Goal: Task Accomplishment & Management: Manage account settings

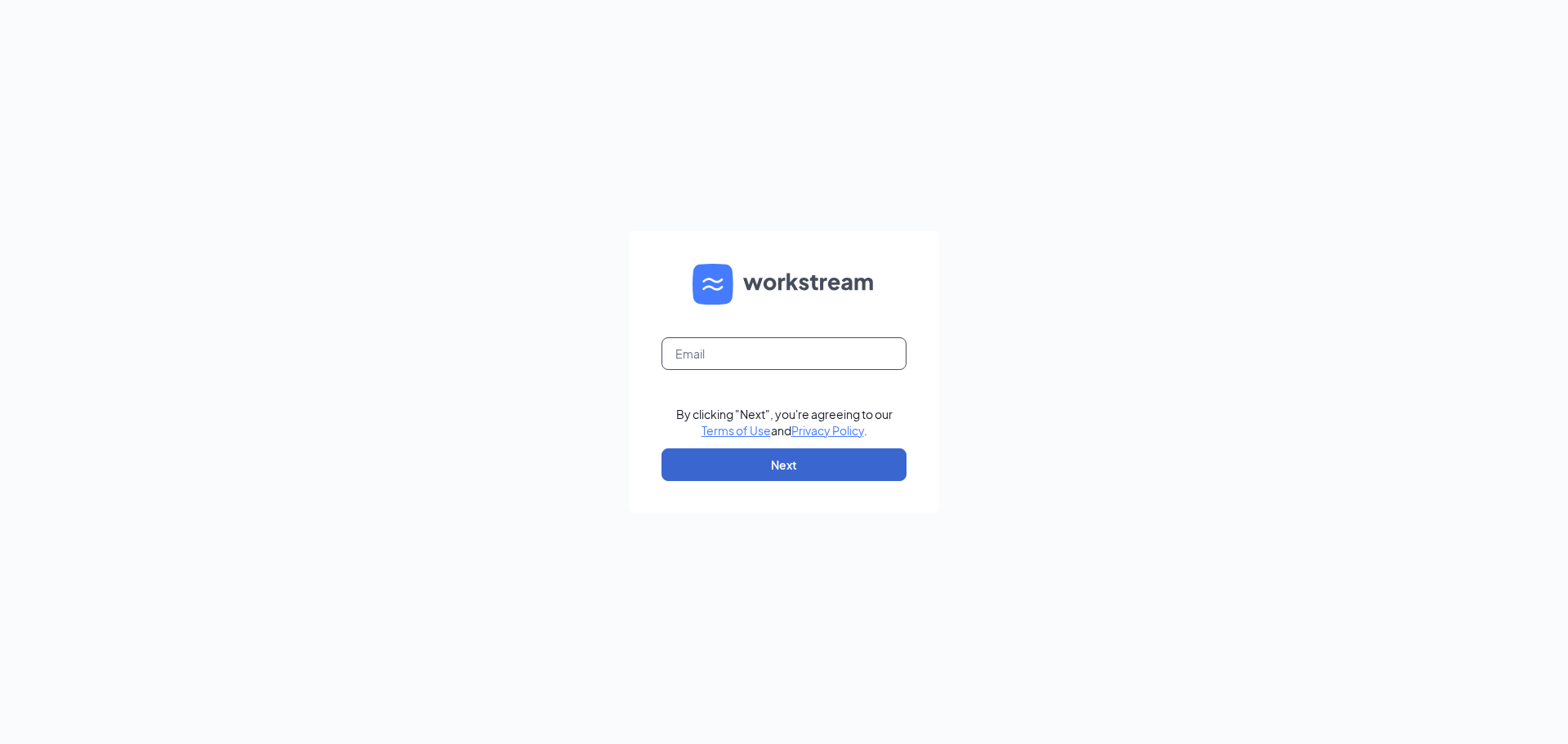
type input "[EMAIL_ADDRESS][DOMAIN_NAME]"
click at [828, 467] on button "Next" at bounding box center [784, 464] width 245 height 32
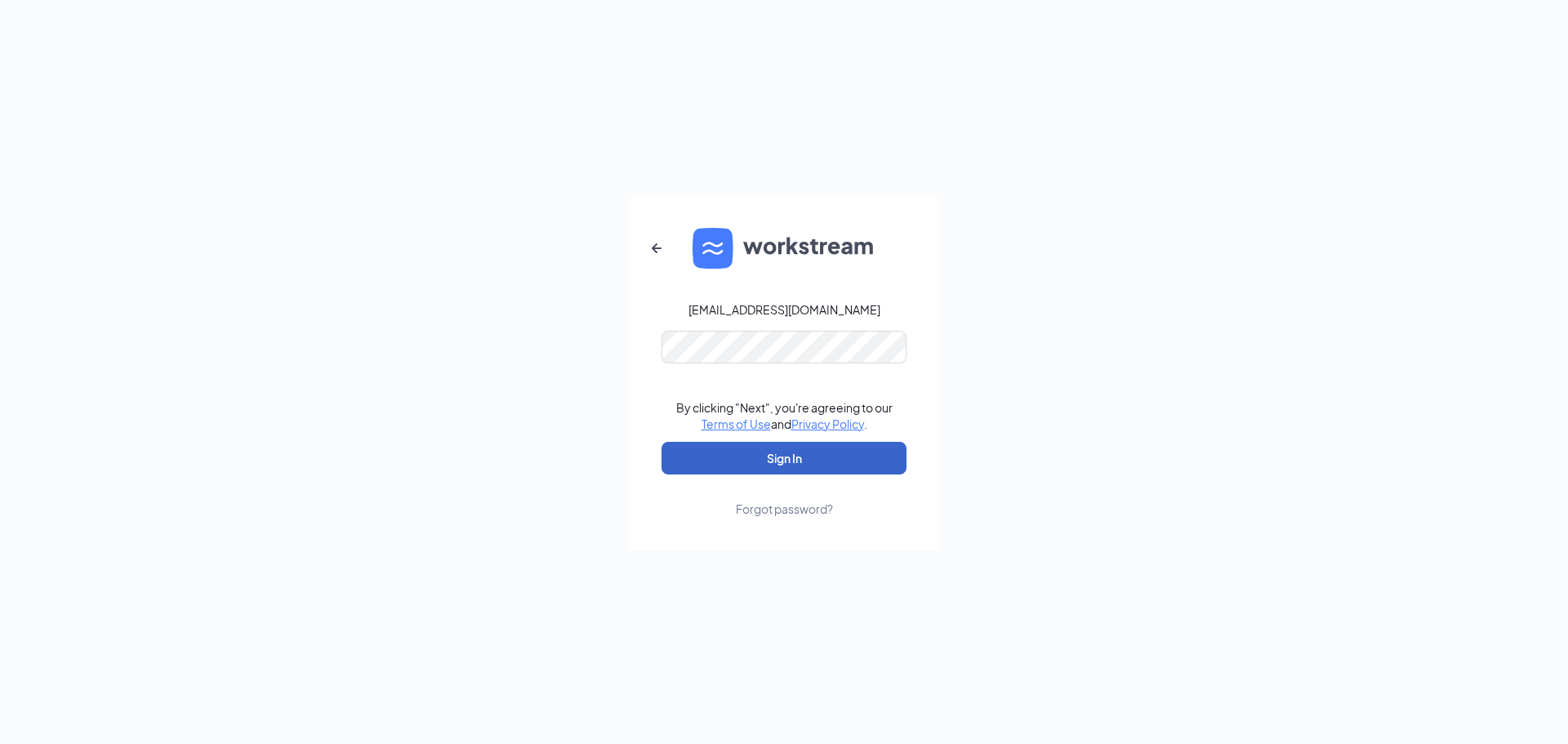
click at [852, 473] on button "Sign In" at bounding box center [784, 457] width 245 height 32
